Goal: Feedback & Contribution: Contribute content

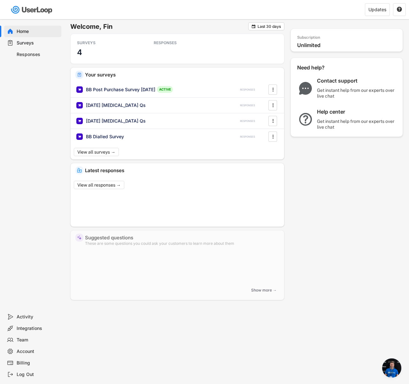
scroll to position [484, 0]
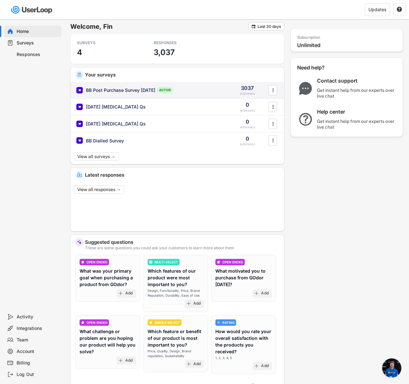
click at [118, 94] on div "BB Post Purchase Survey [DATE] ACTIVE 3037 RESPONSES " at bounding box center [178, 90] width 214 height 17
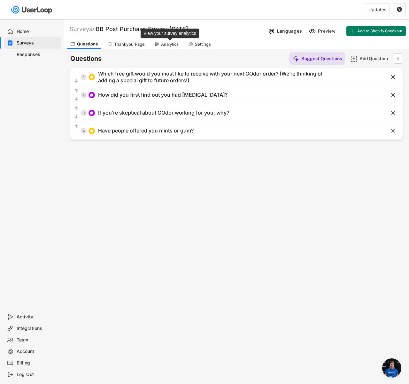
click at [170, 45] on div "Analytics" at bounding box center [170, 44] width 18 height 5
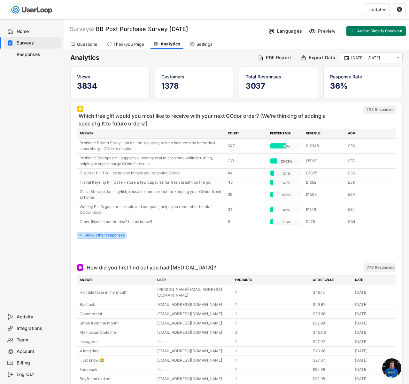
click at [124, 237] on div "Show other responses" at bounding box center [102, 235] width 50 height 7
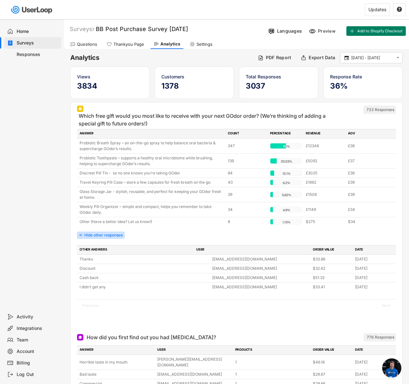
click at [112, 232] on div "Hide other responses" at bounding box center [101, 235] width 48 height 7
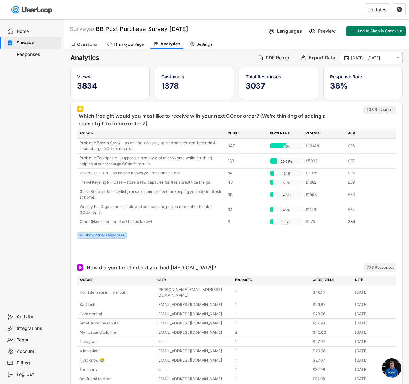
click at [113, 237] on div "Show other responses" at bounding box center [104, 235] width 40 height 4
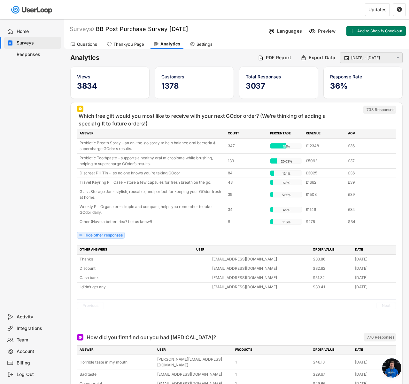
click at [357, 56] on input "[DATE] - [DATE]" at bounding box center [373, 58] width 42 height 6
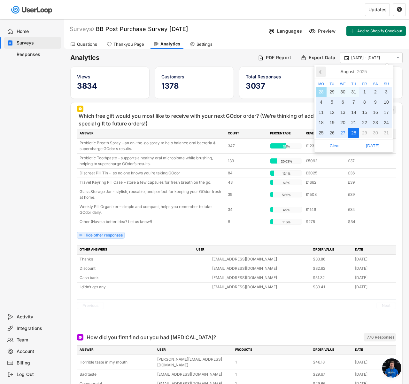
click at [322, 68] on icon at bounding box center [321, 72] width 10 height 10
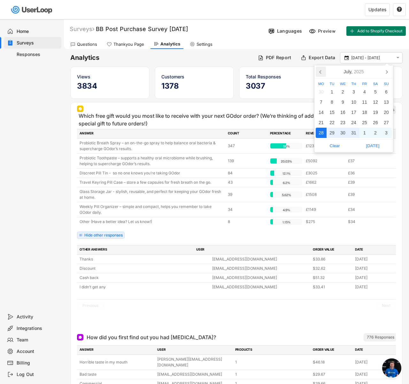
click at [322, 68] on icon at bounding box center [321, 72] width 10 height 10
click at [356, 89] on div "1" at bounding box center [354, 92] width 11 height 10
click at [386, 70] on icon at bounding box center [387, 71] width 2 height 3
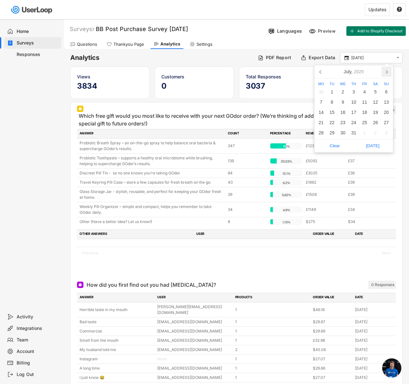
click at [386, 70] on icon at bounding box center [387, 71] width 2 height 3
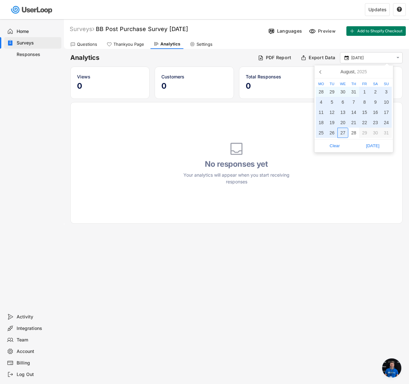
click at [342, 132] on div "27" at bounding box center [343, 133] width 11 height 10
type input "[DATE] - [DATE]"
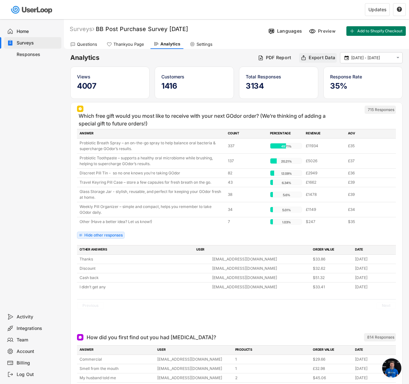
click at [314, 59] on div "Export Data" at bounding box center [322, 58] width 27 height 6
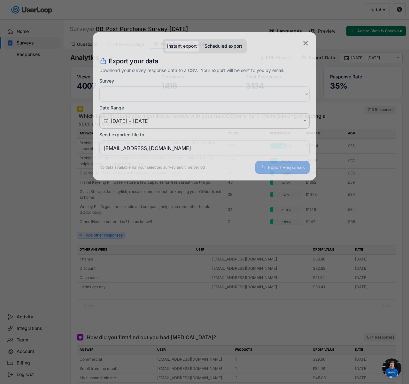
select select ""1348695171700984260__LOOKUP__1753533228553x152611978416750600""
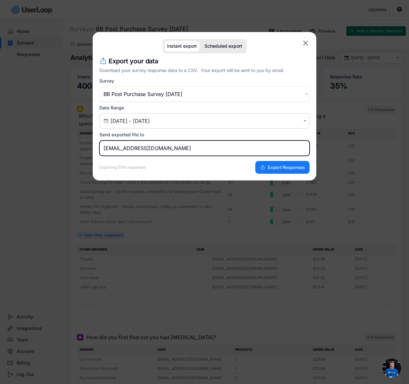
drag, startPoint x: 124, startPoint y: 148, endPoint x: 100, endPoint y: 140, distance: 24.9
click at [100, 140] on div "Send exported file to [EMAIL_ADDRESS][DOMAIN_NAME]" at bounding box center [204, 144] width 210 height 24
type input "[EMAIL_ADDRESS][DOMAIN_NAME]"
click at [269, 168] on span "Export Responses" at bounding box center [286, 167] width 37 height 4
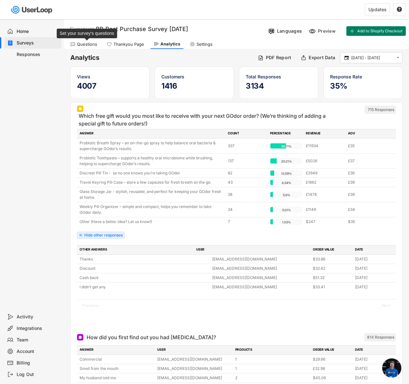
click at [93, 43] on div "Questions" at bounding box center [87, 44] width 20 height 5
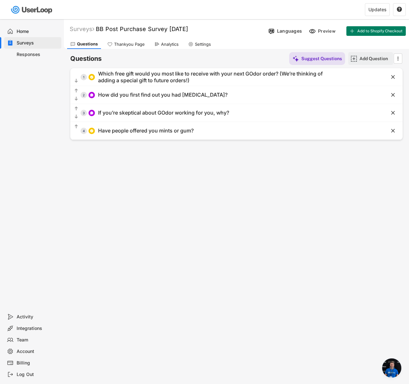
click at [357, 61] on img at bounding box center [354, 58] width 7 height 7
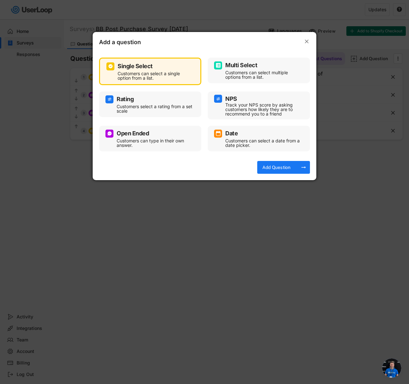
drag, startPoint x: 357, startPoint y: 163, endPoint x: 332, endPoint y: 135, distance: 37.6
click at [357, 164] on div at bounding box center [204, 192] width 409 height 384
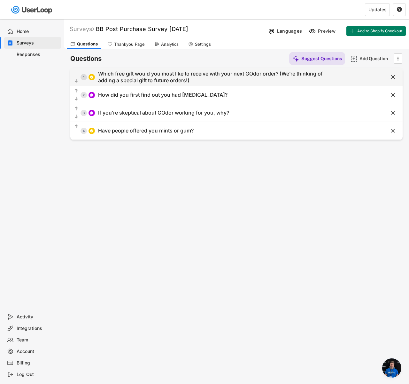
click at [246, 68] on div "  1 Which free gift would you most like to receive with your next GOdor order…" at bounding box center [236, 77] width 333 height 18
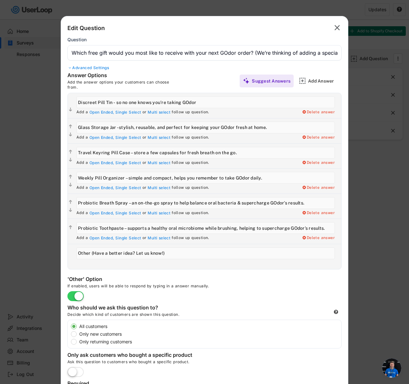
click at [94, 68] on div "Advanced Settings" at bounding box center [204, 67] width 274 height 5
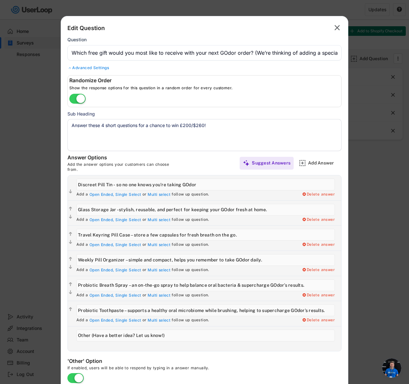
click at [129, 121] on textarea "Answer these 4 short questions for a chance to win £200/$260!" at bounding box center [204, 135] width 274 height 32
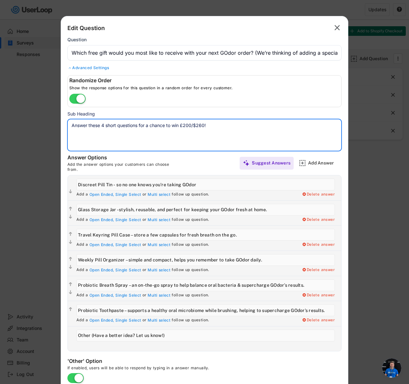
click at [129, 121] on textarea "Answer these 4 short questions for a chance to win £200/$260!" at bounding box center [204, 135] width 274 height 32
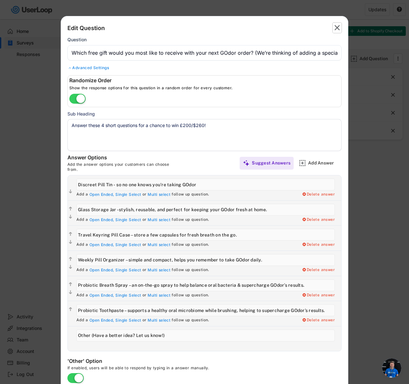
click at [340, 29] on icon "" at bounding box center [337, 28] width 9 height 10
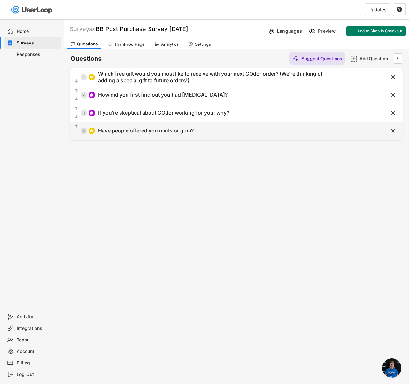
click at [347, 130] on div "  4 Have people offered you mints or gum?" at bounding box center [220, 130] width 301 height 14
type input "Yes, often mints"
type input "Yes, often gum"
type input "Yes, both mints and gum"
type input "No, rarely or never"
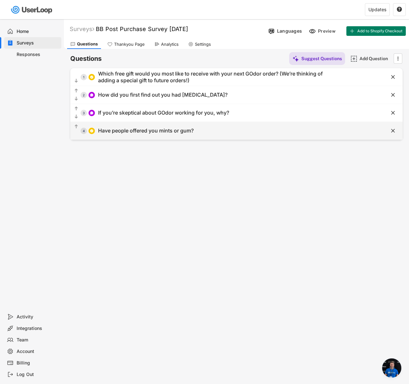
type input "I'm not sure"
type input "Have people offered you mints or gum?"
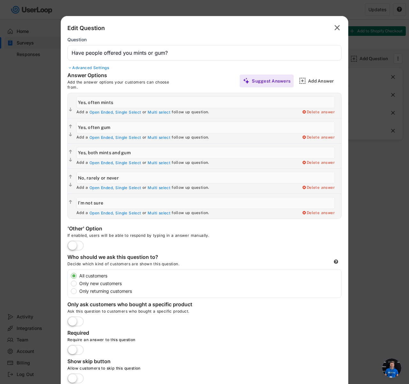
click at [366, 67] on div at bounding box center [204, 192] width 409 height 384
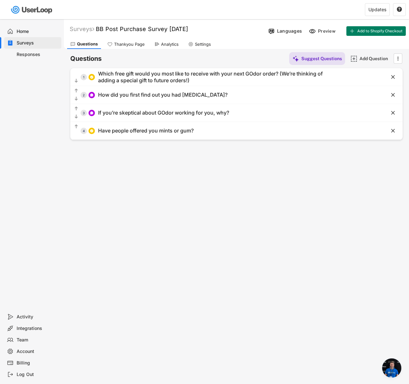
click at [163, 44] on div "Analytics" at bounding box center [170, 44] width 18 height 5
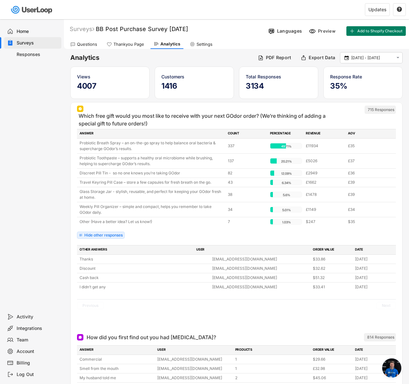
click at [83, 39] on div "Questions" at bounding box center [83, 44] width 33 height 10
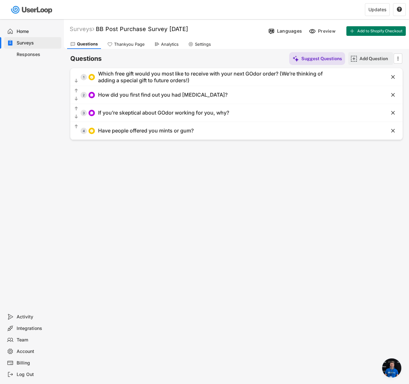
click at [368, 62] on div "Add Question" at bounding box center [376, 58] width 32 height 13
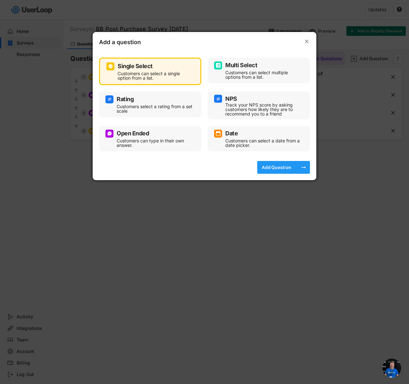
click at [277, 166] on div "Add Question" at bounding box center [277, 167] width 32 height 6
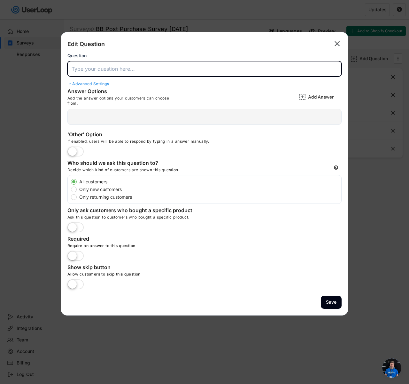
click at [144, 71] on input "input" at bounding box center [204, 68] width 274 height 15
click at [83, 84] on div "Advanced Settings" at bounding box center [204, 83] width 274 height 5
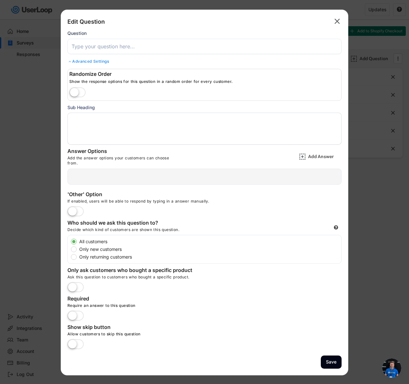
click at [113, 129] on textarea at bounding box center [204, 129] width 274 height 32
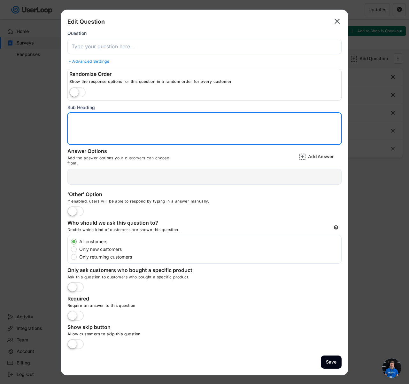
paste textarea "Answer these 4 short questions for a chance to win £200/$260!"
type textarea "Answer these 4 short questions for a chance to win £200/$260!"
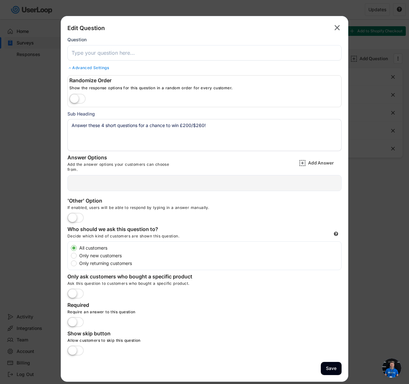
scroll to position [484, 0]
click at [90, 67] on div "Advanced Settings" at bounding box center [204, 67] width 274 height 5
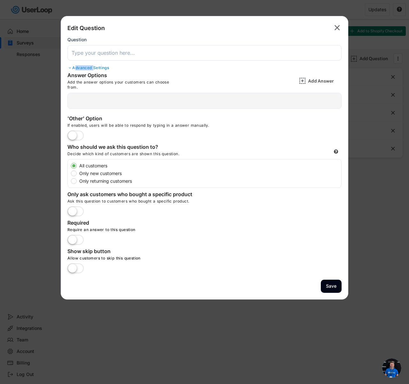
click at [90, 67] on div "Advanced Settings" at bounding box center [204, 67] width 274 height 5
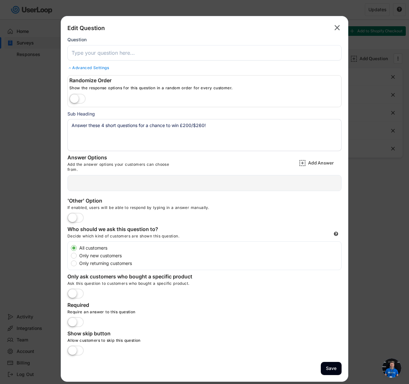
click at [127, 129] on textarea "Answer these 4 short questions for a chance to win £200/$260!" at bounding box center [204, 135] width 274 height 32
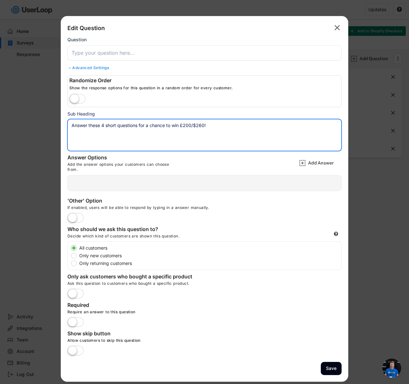
click at [127, 52] on input "input" at bounding box center [204, 52] width 274 height 15
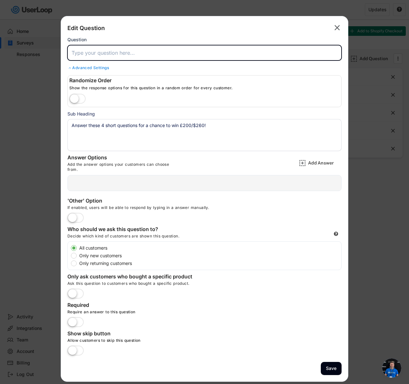
paste input "Before seeing our ad, had you ever heard of pills that help with [MEDICAL_DATA]?"
type input "Before seeing our ad, had you ever heard of pills that help with [MEDICAL_DATA]?"
click at [82, 170] on div "Add the answer options your customers can choose from." at bounding box center [123, 167] width 112 height 10
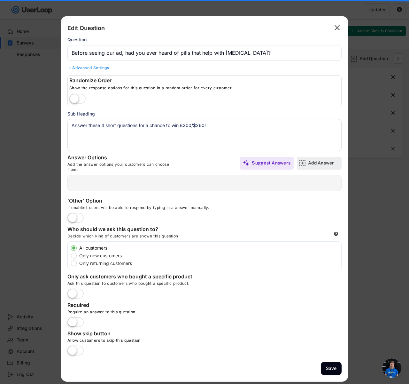
click at [305, 160] on img at bounding box center [302, 163] width 7 height 7
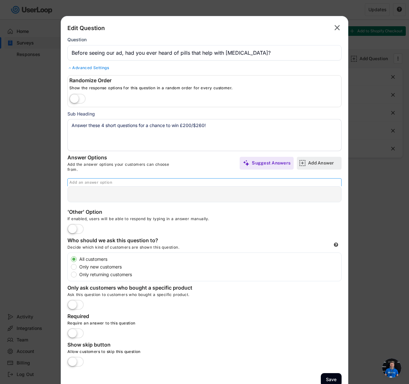
scroll to position [0, 0]
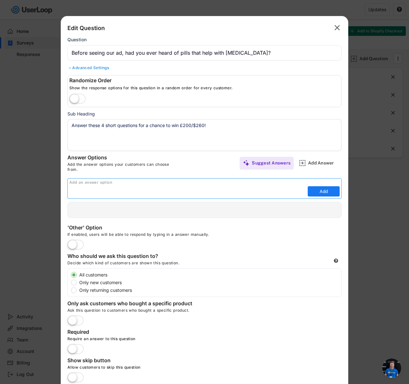
paste input "Yes, I had heard of them and tried them before"
type input "Yes, I had heard of them and tried them before"
click at [321, 190] on button "Add" at bounding box center [324, 191] width 32 height 10
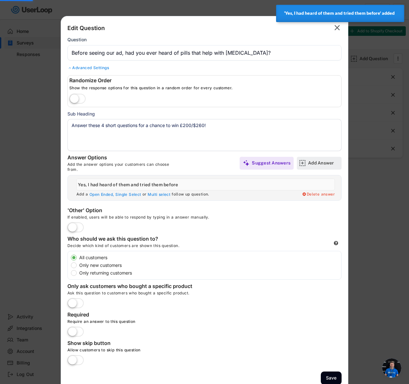
click at [317, 166] on div "Add Answer" at bounding box center [324, 163] width 32 height 13
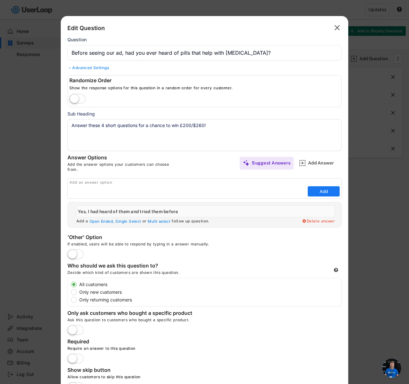
click at [314, 154] on div "Answer Options Add the answer options your customers can choose from. Suggest A…" at bounding box center [204, 163] width 274 height 18
click at [192, 191] on input "input" at bounding box center [187, 191] width 237 height 10
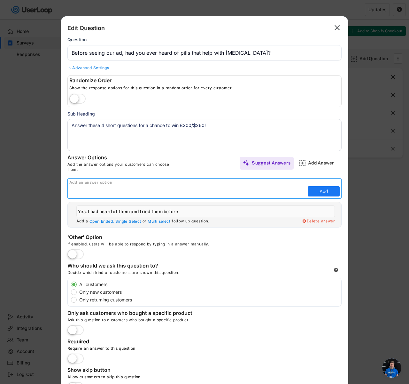
paste input "Yes, I had heard of them but never tried"
type input "Yes, I had heard of them but never tried"
click at [328, 193] on button "Add" at bounding box center [324, 191] width 32 height 10
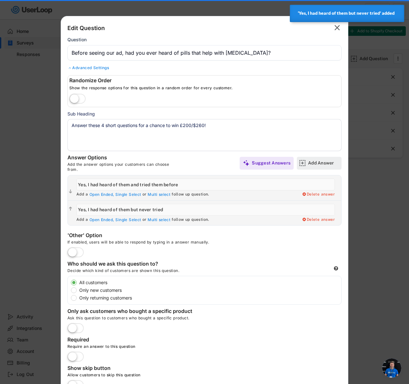
click at [321, 169] on div "Add Answer" at bounding box center [324, 163] width 32 height 13
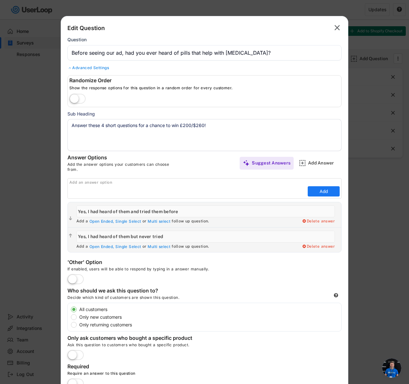
click at [286, 183] on div "Add an answer option" at bounding box center [205, 182] width 272 height 5
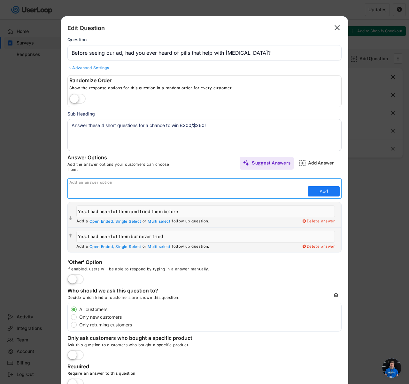
click at [218, 192] on input "input" at bounding box center [187, 191] width 237 height 10
paste input "No, I had never heard of this type of solution before"
type input "No, I had never heard of this type of solution before"
click at [324, 190] on button "Add" at bounding box center [324, 191] width 32 height 10
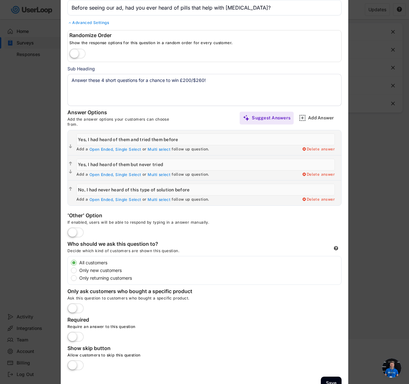
scroll to position [58, 0]
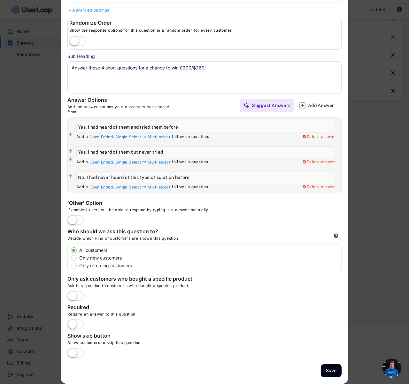
click at [80, 218] on label at bounding box center [76, 220] width 20 height 14
click at [0, 0] on input "checkbox" at bounding box center [0, 0] width 0 height 0
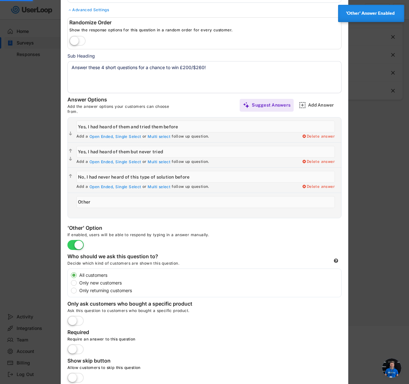
scroll to position [83, 0]
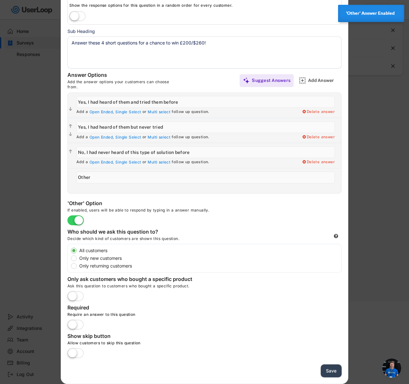
click at [327, 367] on button "Save" at bounding box center [331, 370] width 21 height 13
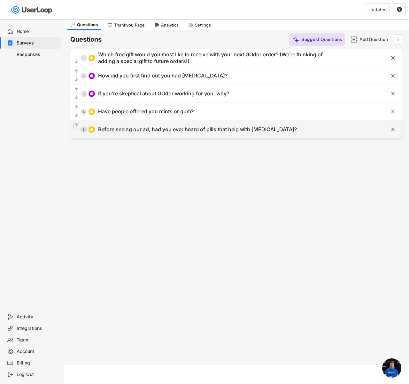
click at [75, 125] on text "" at bounding box center [76, 125] width 3 height 5
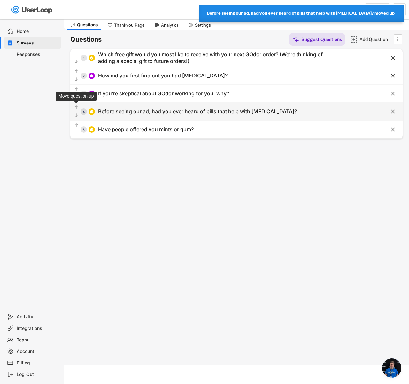
click at [76, 106] on text "" at bounding box center [76, 107] width 3 height 5
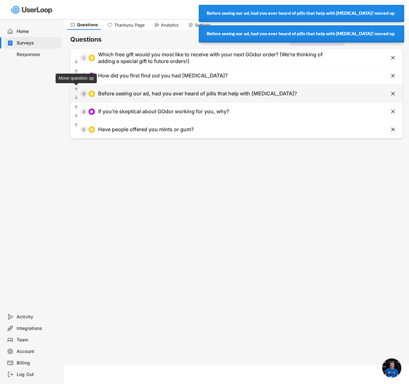
click at [76, 89] on text "" at bounding box center [76, 89] width 3 height 5
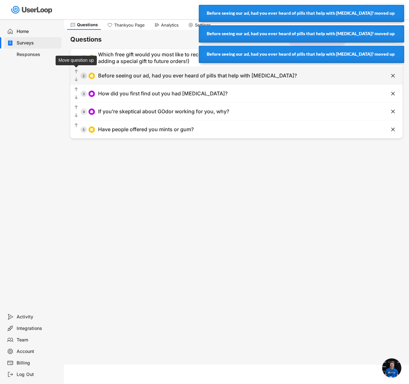
click at [76, 70] on text "" at bounding box center [76, 71] width 3 height 5
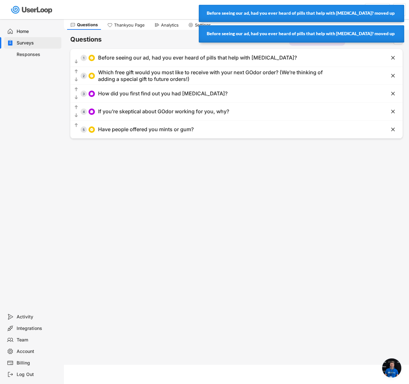
click at [171, 178] on div "Surveys BB Post Purchase Survey [DATE] Languages Preview Add to Shopify Checkou…" at bounding box center [236, 154] width 345 height 308
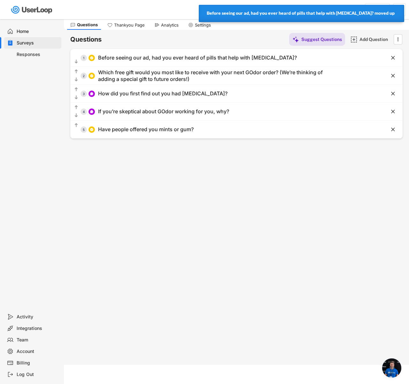
click at [199, 37] on div "Questions Suggest Questions Add Question " at bounding box center [236, 39] width 333 height 13
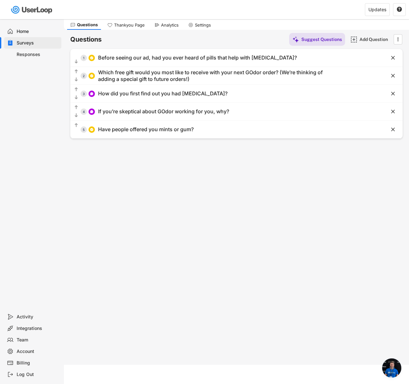
click at [40, 35] on div "Home" at bounding box center [32, 32] width 57 height 12
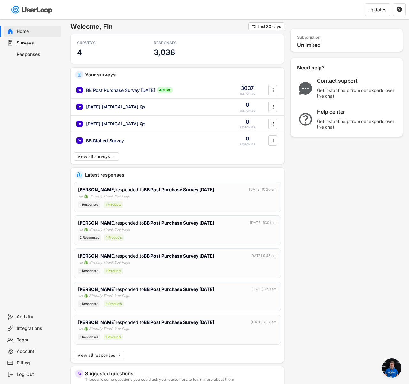
click at [29, 42] on div "Surveys" at bounding box center [38, 43] width 42 height 6
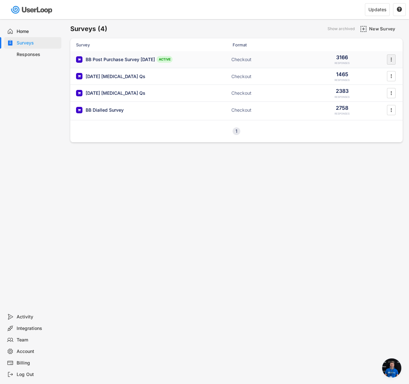
click at [394, 57] on icon "" at bounding box center [391, 60] width 6 height 10
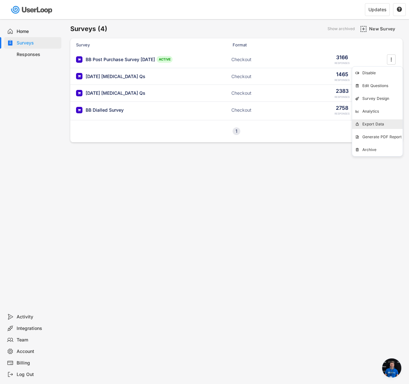
click at [387, 123] on div "Export Data" at bounding box center [383, 124] width 40 height 5
select select ""1348695171700984260__LOOKUP__1753533228553x152611978416750600""
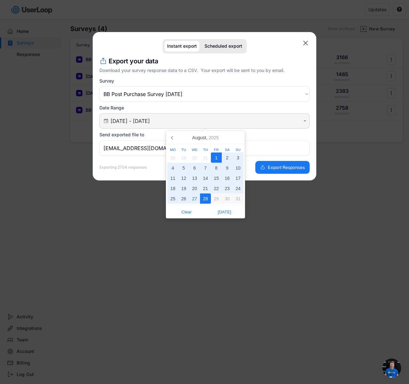
click at [134, 122] on input "[DATE] - [DATE]" at bounding box center [206, 121] width 190 height 6
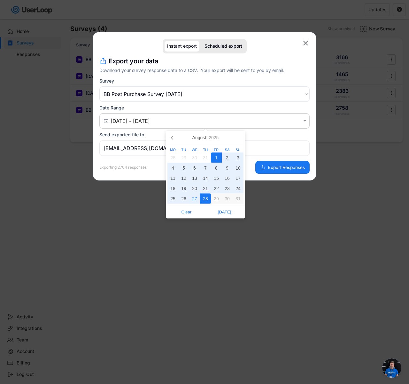
click at [133, 147] on input "[EMAIL_ADDRESS][DOMAIN_NAME]" at bounding box center [204, 147] width 210 height 15
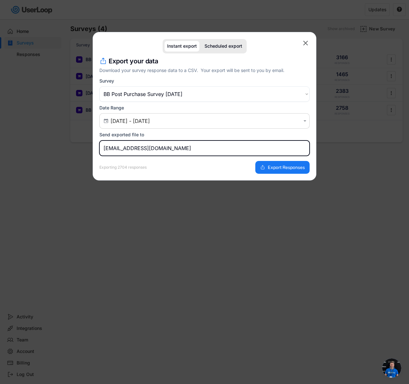
drag, startPoint x: 123, startPoint y: 148, endPoint x: 89, endPoint y: 147, distance: 34.9
click at [89, 147] on body "Welcome, Fin  Last 30 days SURVEYS 4 RESPONSES 3,038 Your surveys BB Post Purc…" at bounding box center [204, 192] width 409 height 384
type input "[EMAIL_ADDRESS][DOMAIN_NAME]"
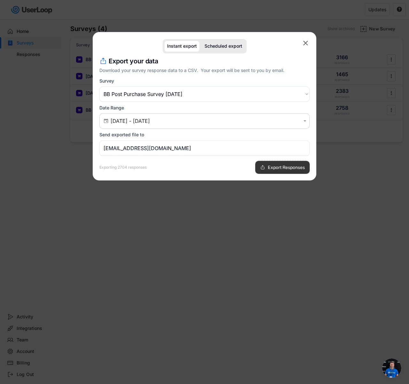
click at [258, 168] on button "Export Responses" at bounding box center [283, 167] width 54 height 13
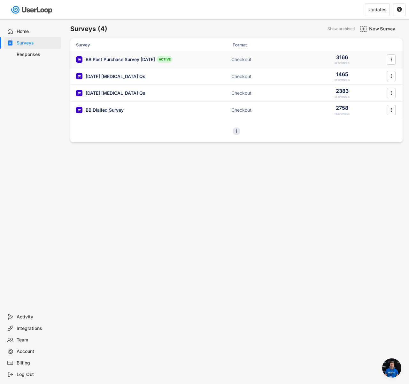
click at [184, 66] on div "BB Post Purchase Survey [DATE] ACTIVE Checkout 3166 RESPONSES " at bounding box center [236, 59] width 333 height 17
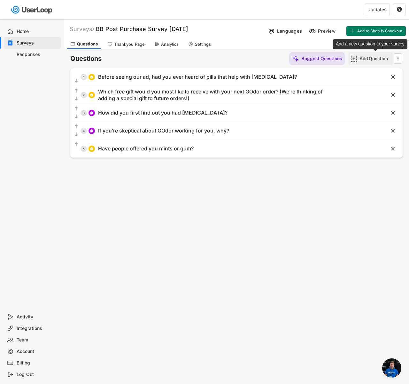
click at [374, 63] on div "Add Question" at bounding box center [376, 58] width 32 height 13
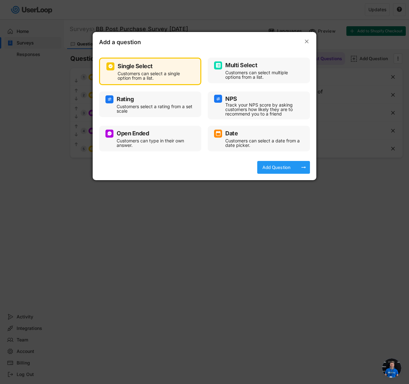
click at [294, 164] on div "Add Question arrow_right_alt" at bounding box center [283, 167] width 53 height 13
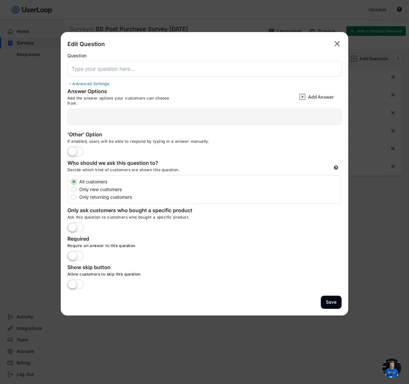
click at [157, 71] on input "input" at bounding box center [204, 68] width 274 height 15
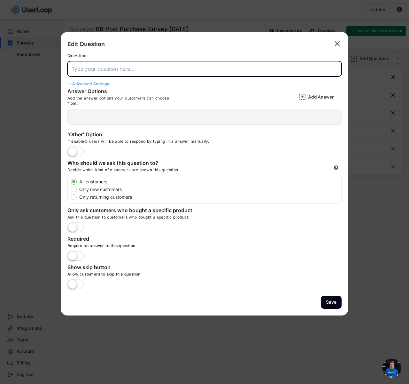
paste input "Before seeing our ad, did you know that [MEDICAL_DATA] can actually come from t…"
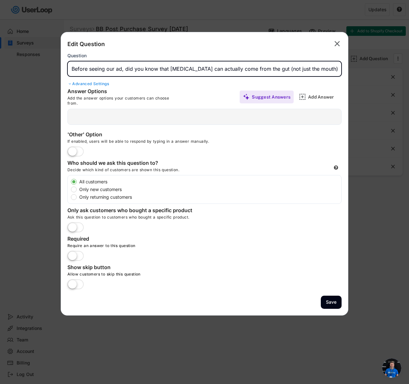
type input "Before seeing our ad, did you know that [MEDICAL_DATA] can actually come from t…"
click at [71, 149] on label at bounding box center [76, 152] width 20 height 14
click at [0, 0] on input "checkbox" at bounding box center [0, 0] width 0 height 0
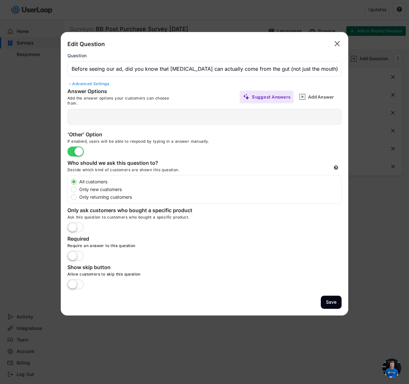
type input "Other"
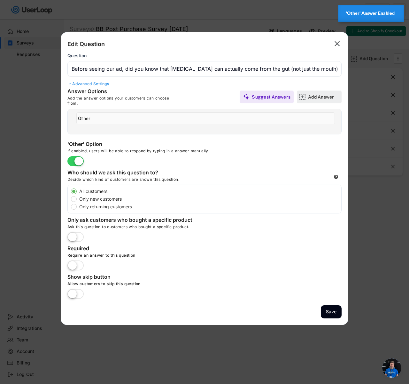
click at [320, 99] on div "Add Answer" at bounding box center [324, 97] width 32 height 6
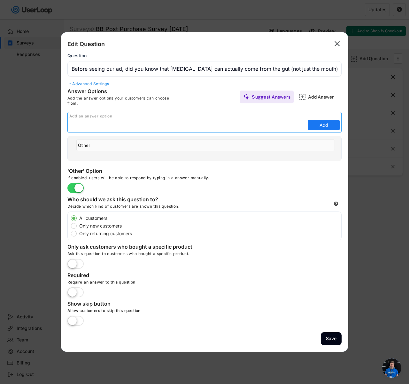
paste input "Yes, I already knew that"
type input "Yes, I already knew that"
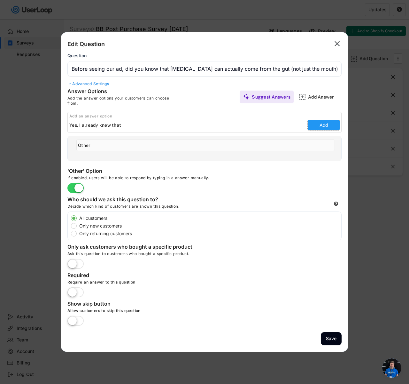
click at [329, 125] on button "Add" at bounding box center [324, 125] width 32 height 10
type input "Yes, I already knew that"
type input "Other"
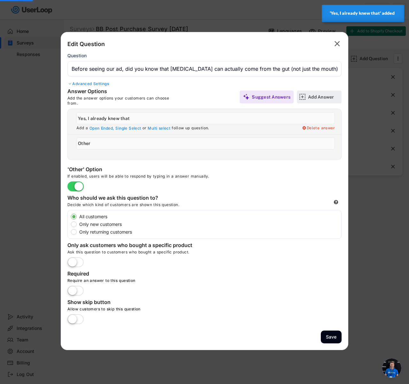
click at [323, 97] on div "Add Answer" at bounding box center [324, 97] width 32 height 6
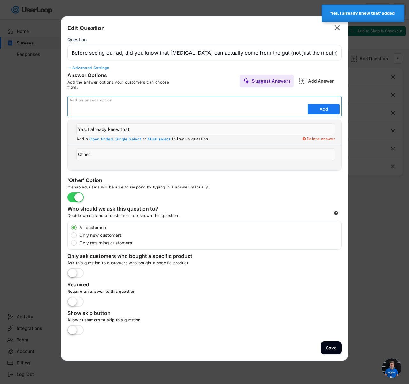
paste input "I had heard of it but wasn’t sure"
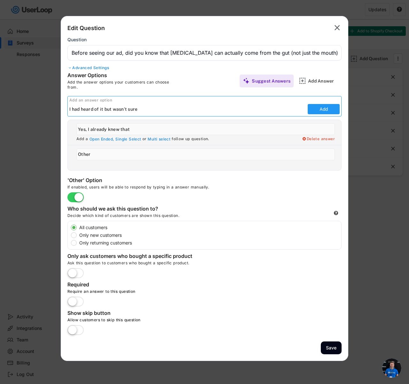
type input "I had heard of it but wasn’t sure"
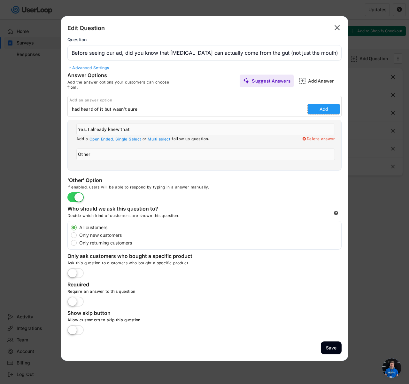
click at [327, 112] on button "Add" at bounding box center [324, 109] width 32 height 10
type input "I had heard of it but wasn’t sure"
type input "Other"
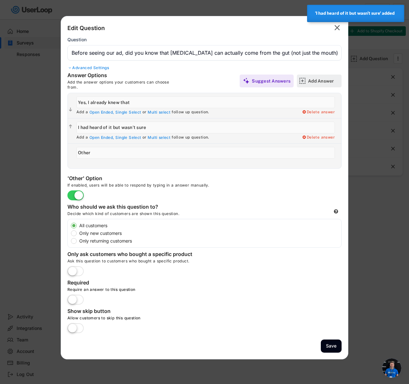
click at [324, 79] on div "Add Answer" at bounding box center [324, 81] width 32 height 6
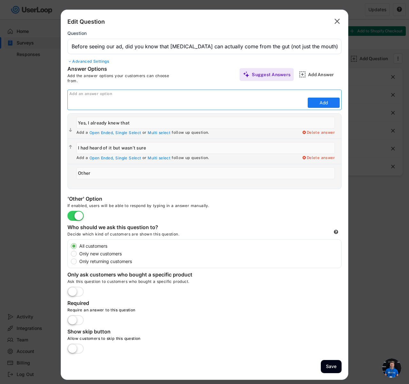
paste input "No, I thought it only came from the mouth"
type input "No, I thought it only came from the mouth"
click at [316, 102] on button "Add" at bounding box center [324, 103] width 32 height 10
type input "No, I thought it only came from the mouth"
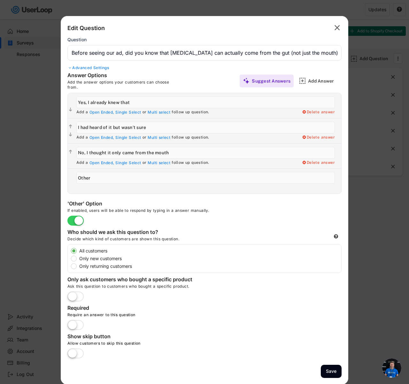
click at [102, 67] on div "Advanced Settings" at bounding box center [204, 67] width 274 height 5
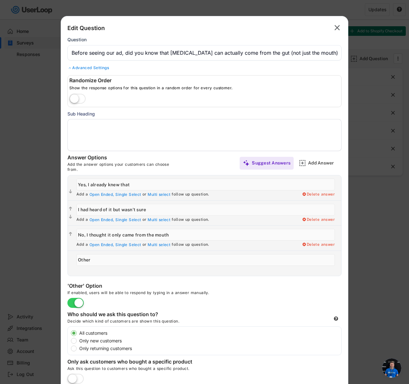
click at [102, 67] on div "Advanced Settings" at bounding box center [204, 67] width 274 height 5
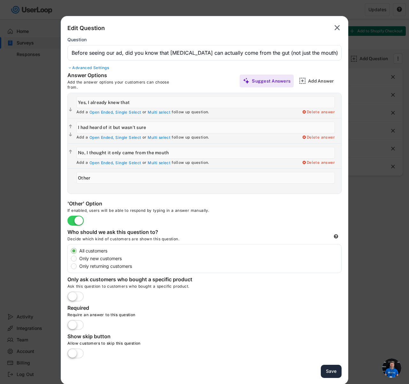
click at [331, 371] on button "Save" at bounding box center [331, 371] width 21 height 13
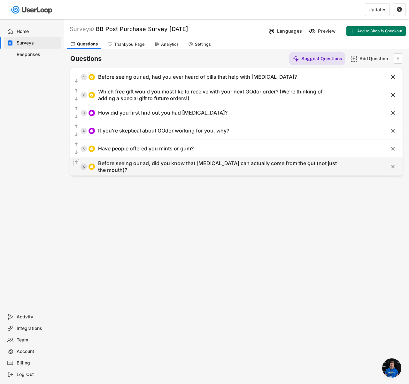
click at [78, 162] on icon "" at bounding box center [76, 162] width 5 height 6
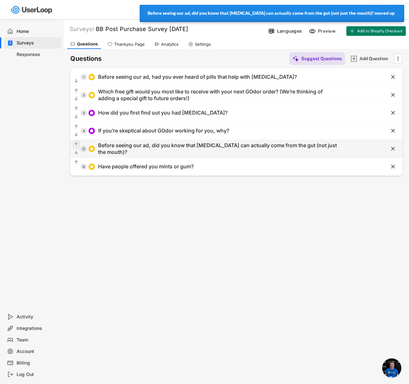
click at [77, 142] on text "" at bounding box center [76, 144] width 3 height 5
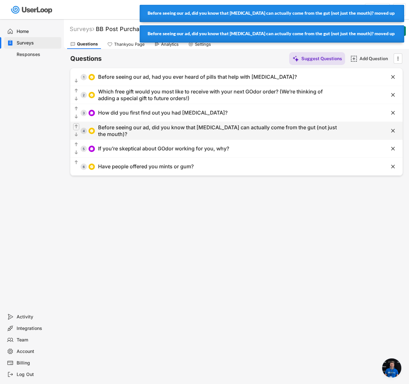
click at [76, 126] on text "" at bounding box center [76, 126] width 3 height 5
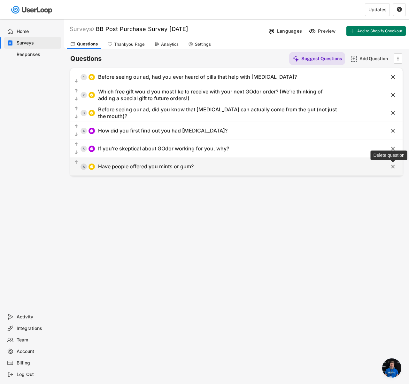
click at [393, 169] on text "" at bounding box center [394, 166] width 4 height 7
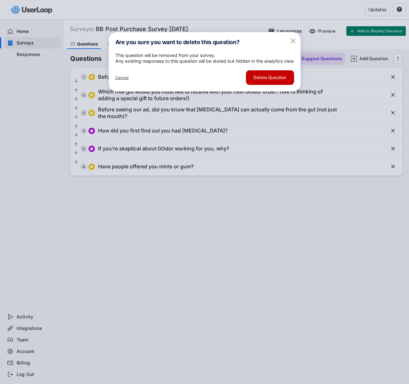
click at [260, 85] on button "Delete Question" at bounding box center [270, 77] width 48 height 14
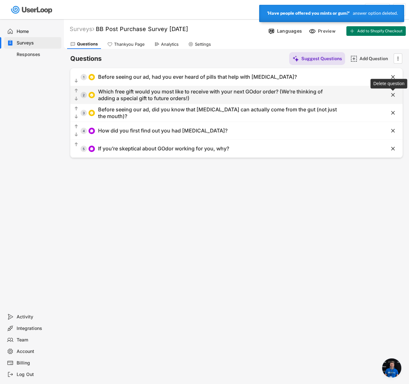
click at [393, 95] on text "" at bounding box center [394, 94] width 4 height 7
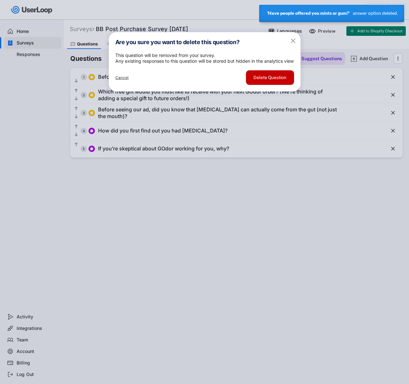
click at [280, 85] on button "Delete Question" at bounding box center [270, 77] width 48 height 14
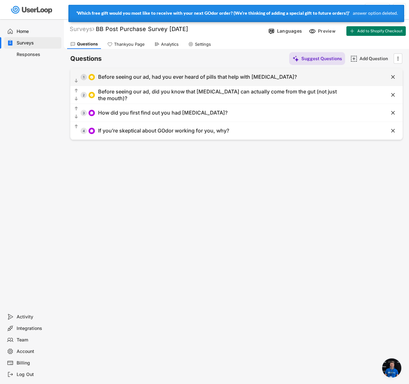
click at [179, 76] on div "Before seeing our ad, had you ever heard of pills that help with [MEDICAL_DATA]?" at bounding box center [197, 77] width 199 height 7
type input "Yes, I had heard of them and tried them before"
type input "Yes, I had heard of them but never tried"
type input "No, I had never heard of this type of solution before"
type input "Other"
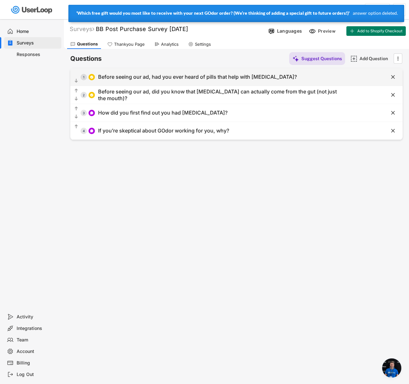
type input "Before seeing our ad, had you ever heard of pills that help with [MEDICAL_DATA]?"
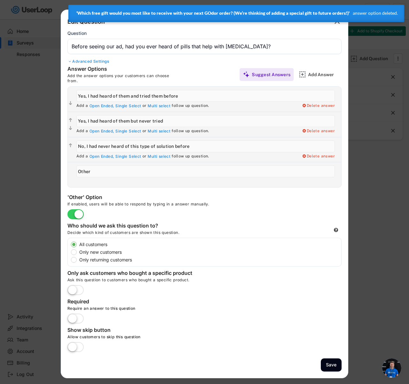
click at [100, 60] on div "Advanced Settings" at bounding box center [204, 61] width 274 height 5
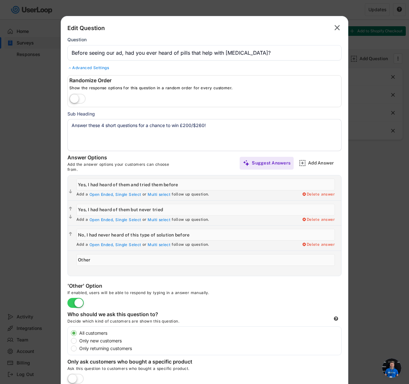
click at [341, 31] on icon "" at bounding box center [337, 28] width 9 height 10
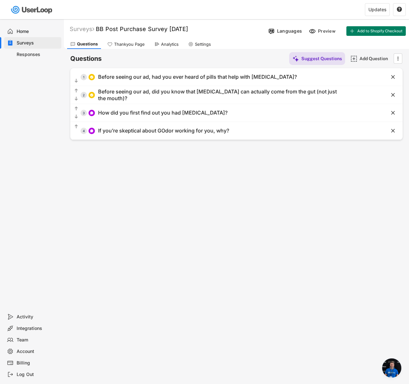
click at [36, 31] on div "Home" at bounding box center [38, 31] width 42 height 6
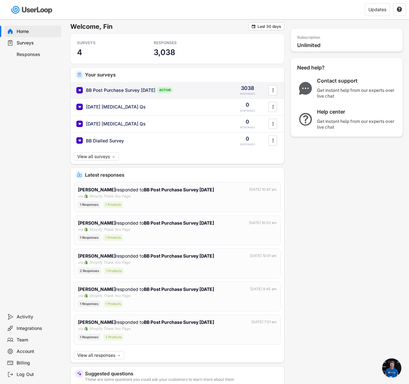
click at [205, 89] on div "BB Post Purchase Survey [DATE] ACTIVE" at bounding box center [150, 90] width 148 height 7
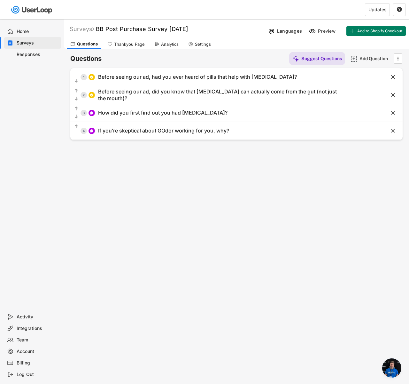
click at [36, 50] on div "Responses" at bounding box center [32, 55] width 57 height 12
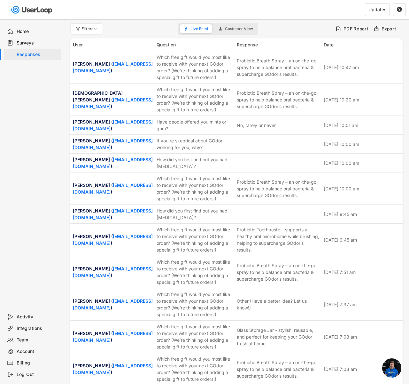
click at [15, 30] on div "Home" at bounding box center [32, 32] width 57 height 12
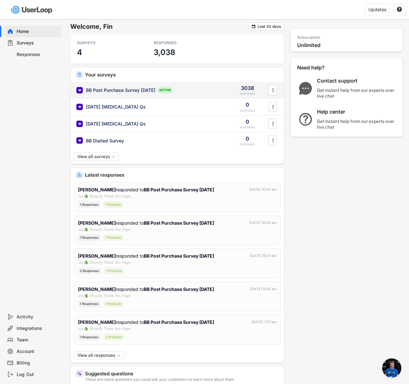
click at [161, 94] on div "BB Post Purchase Survey [DATE] ACTIVE 3038 RESPONSES " at bounding box center [178, 90] width 214 height 17
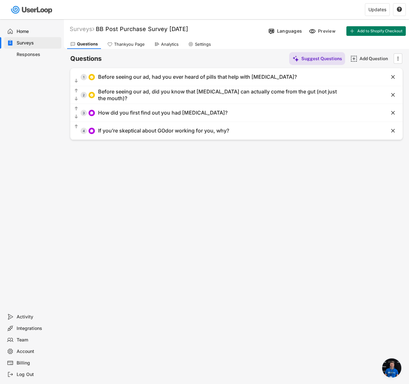
click at [154, 48] on div "Analytics" at bounding box center [166, 44] width 31 height 10
